Goal: Transaction & Acquisition: Purchase product/service

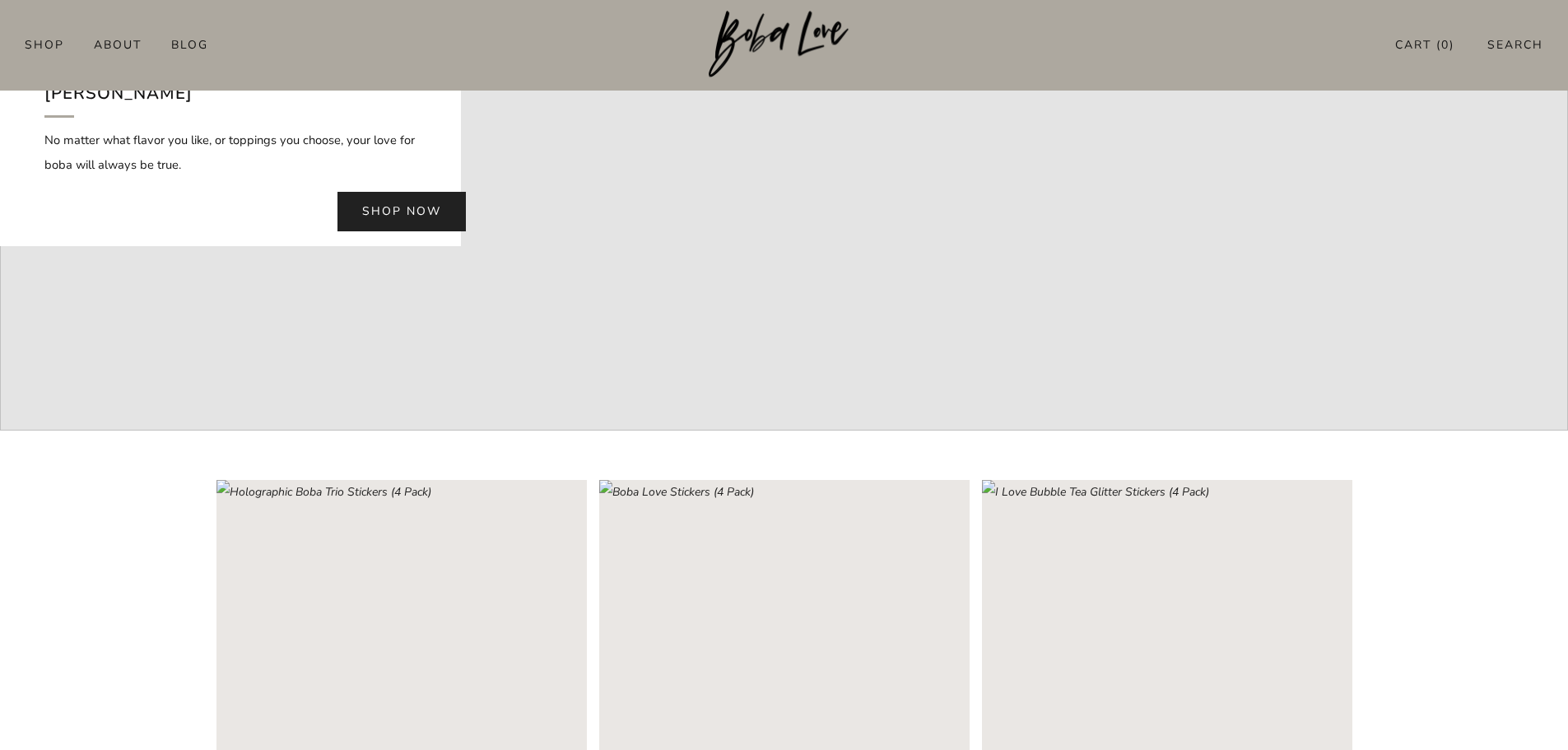
scroll to position [329, 0]
drag, startPoint x: 366, startPoint y: 182, endPoint x: 423, endPoint y: 213, distance: 64.9
click at [367, 190] on link "Shop now" at bounding box center [401, 210] width 128 height 40
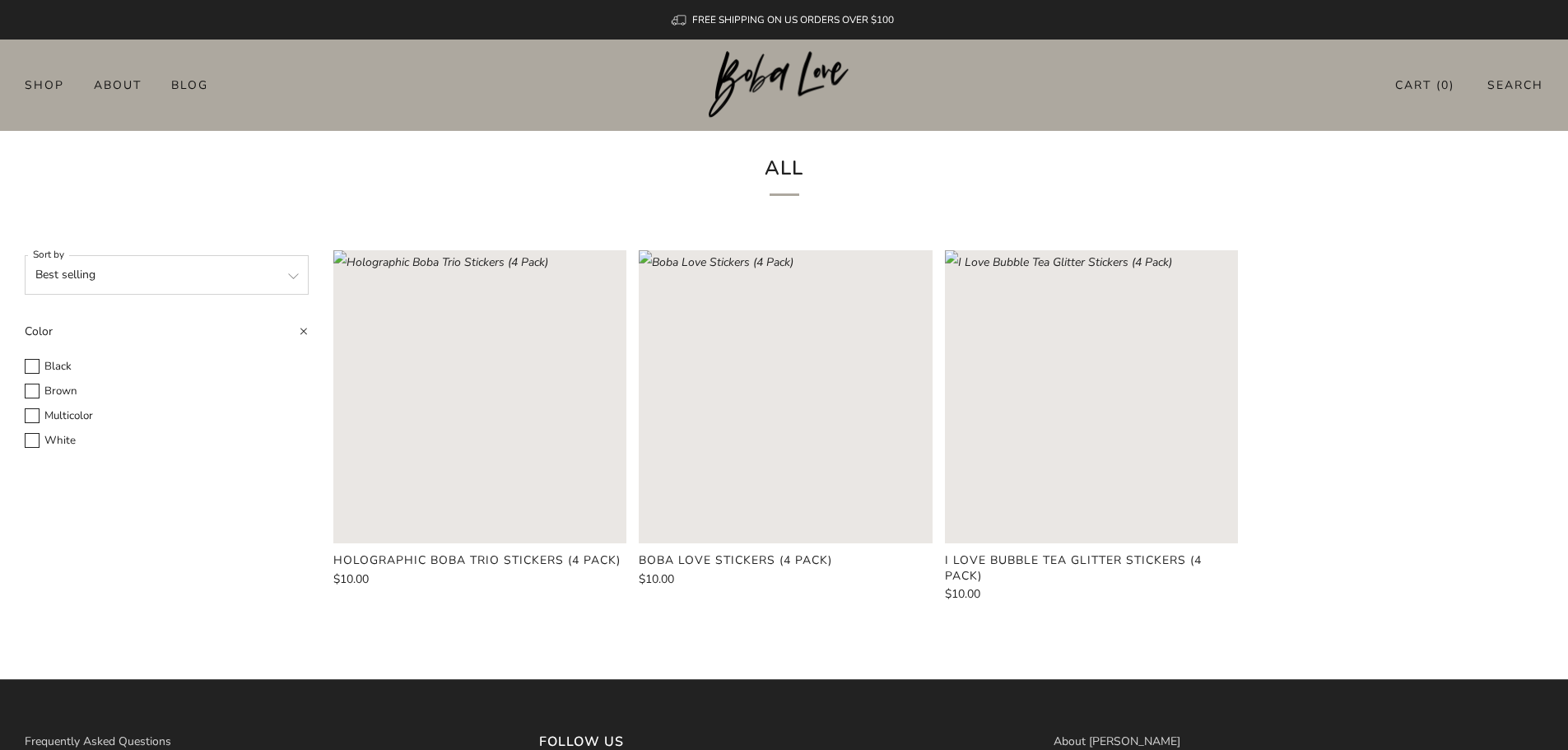
click at [746, 76] on img at bounding box center [784, 85] width 151 height 67
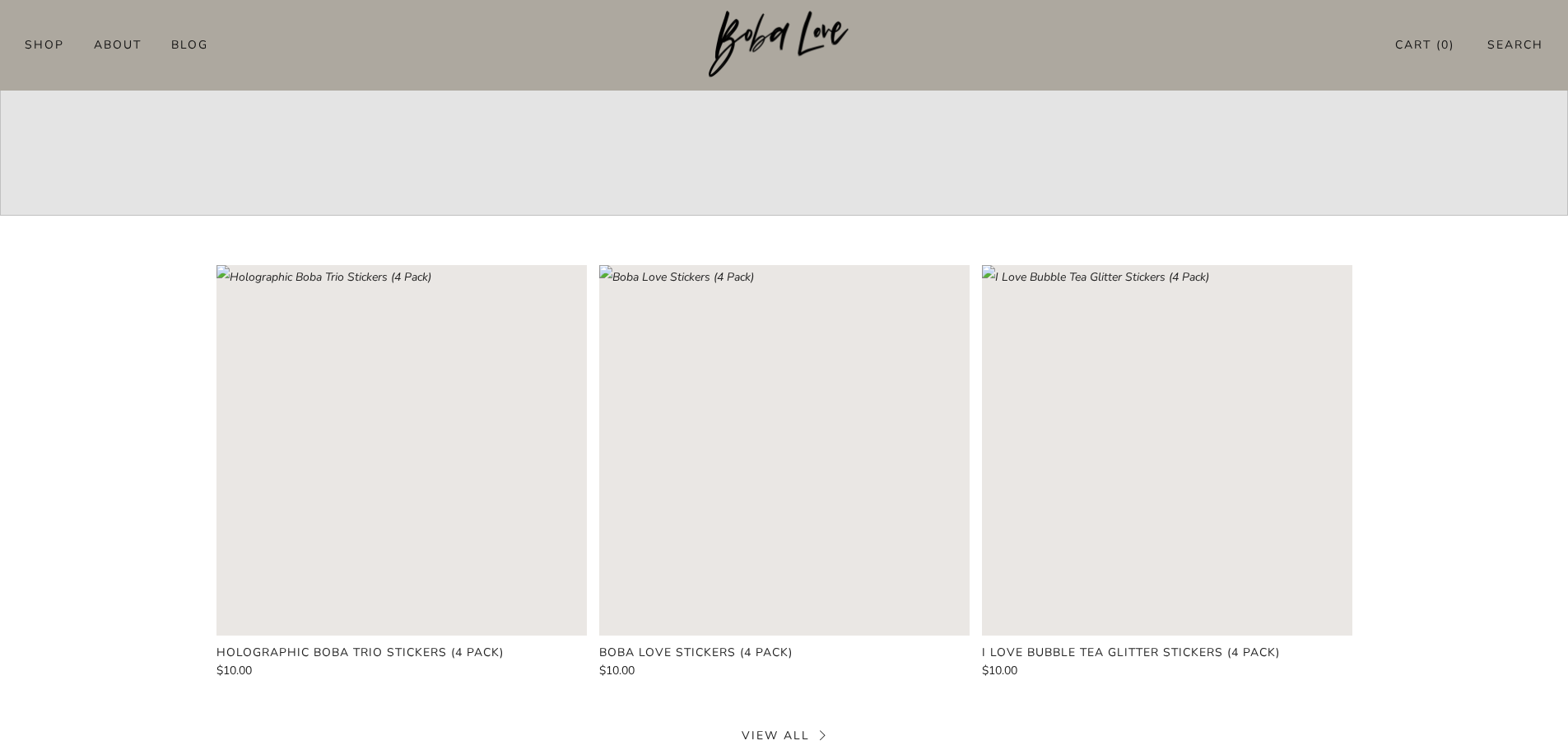
scroll to position [741, 0]
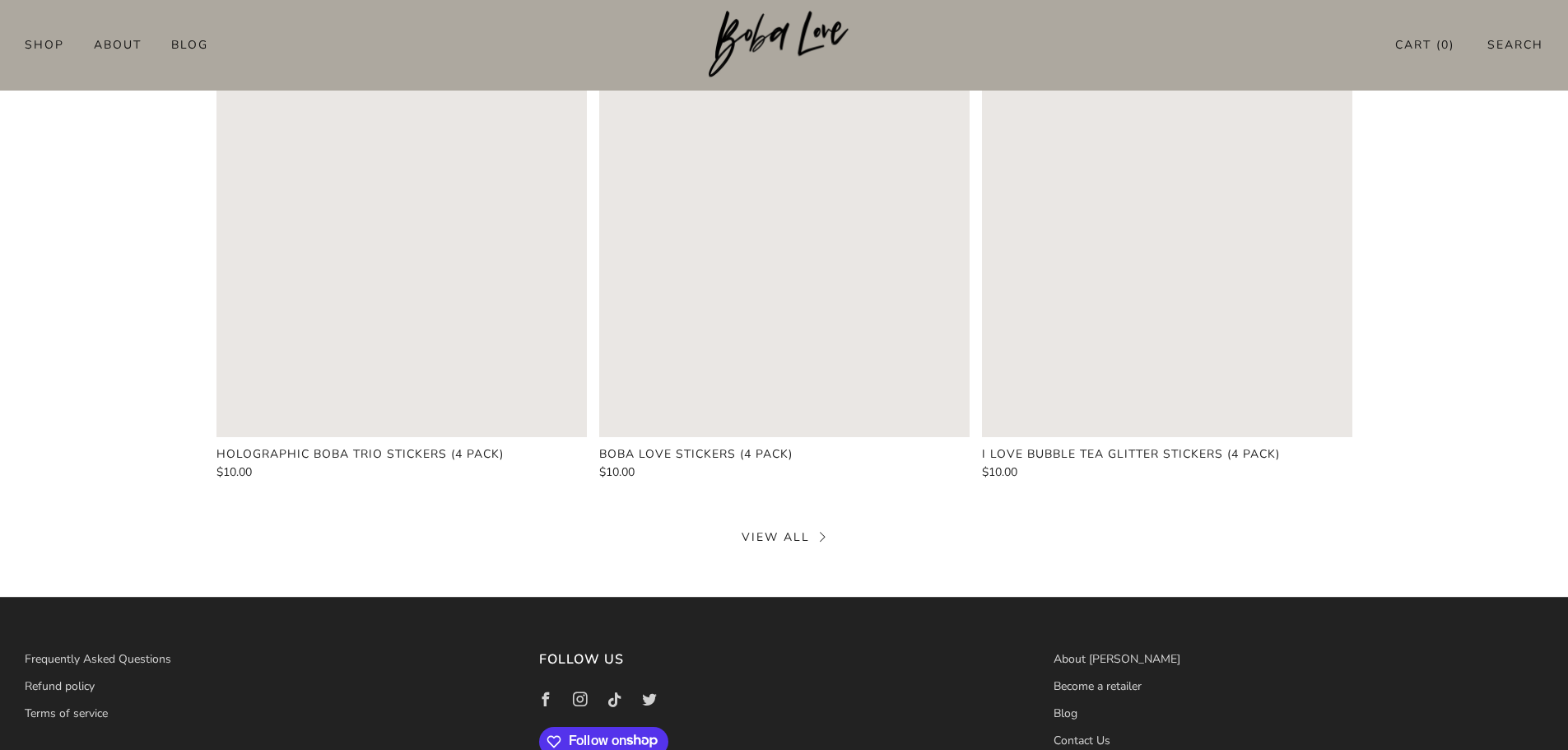
click at [748, 532] on link "View all" at bounding box center [784, 537] width 85 height 16
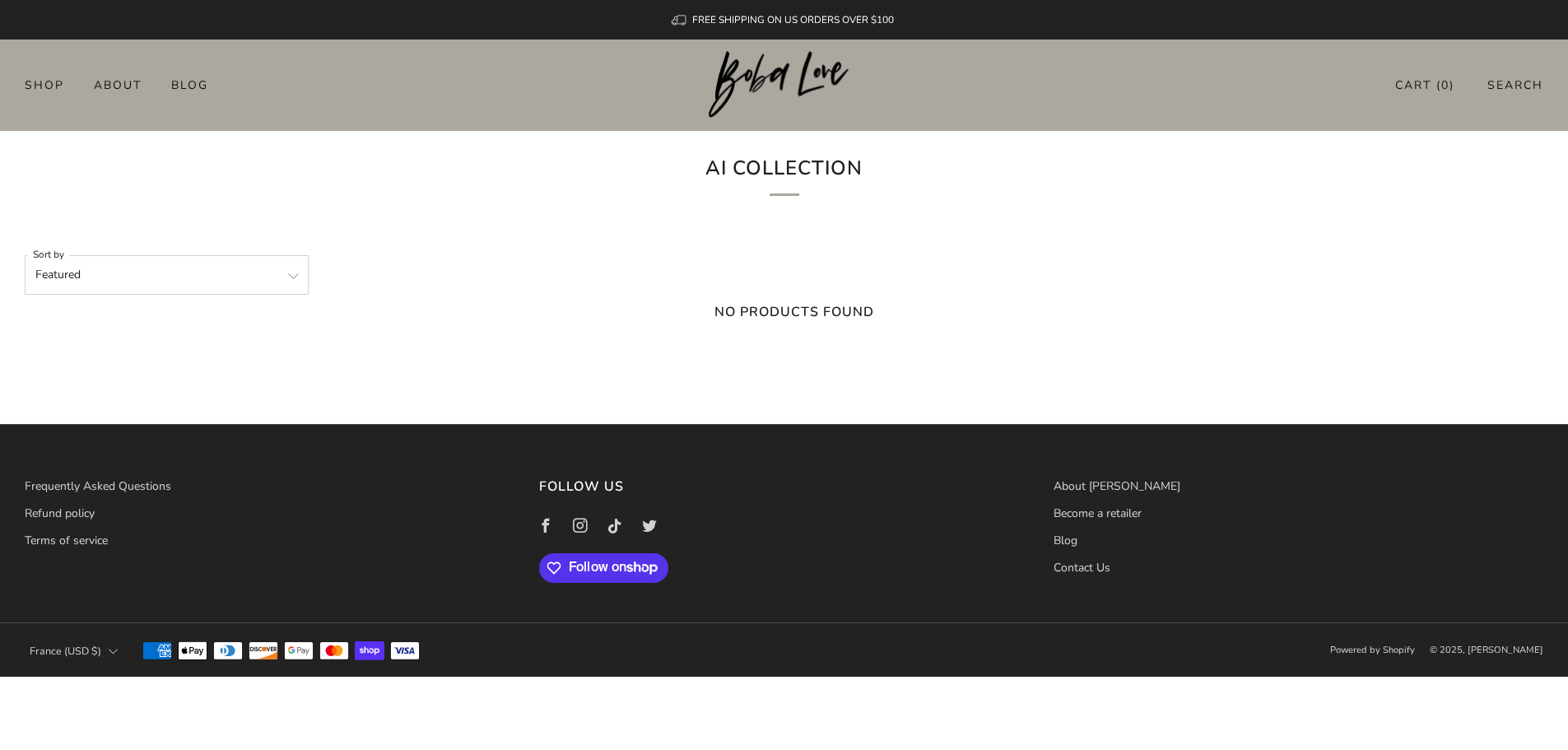
click at [743, 99] on img at bounding box center [784, 85] width 151 height 67
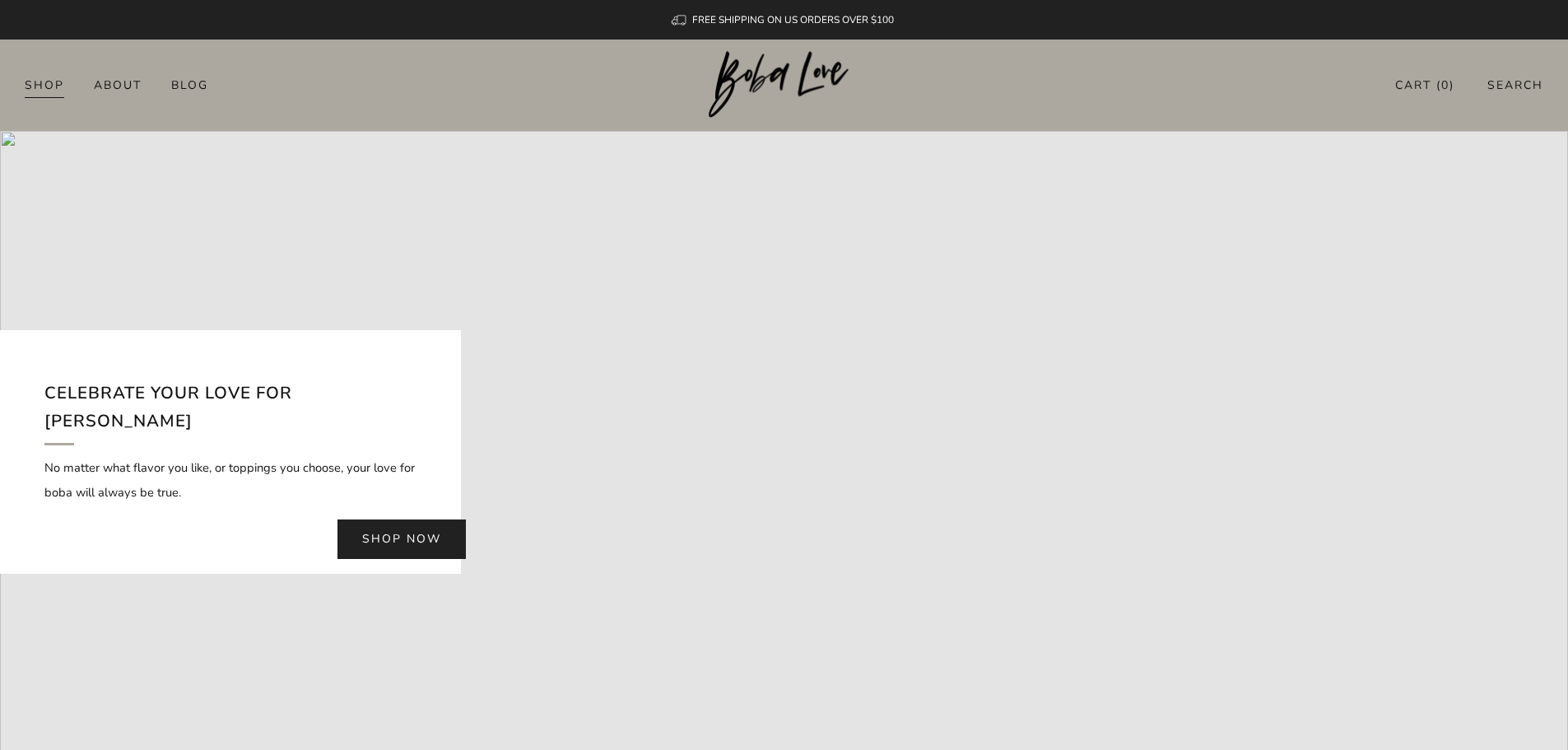
click at [35, 75] on link "Shop" at bounding box center [44, 85] width 40 height 27
